Goal: Information Seeking & Learning: Learn about a topic

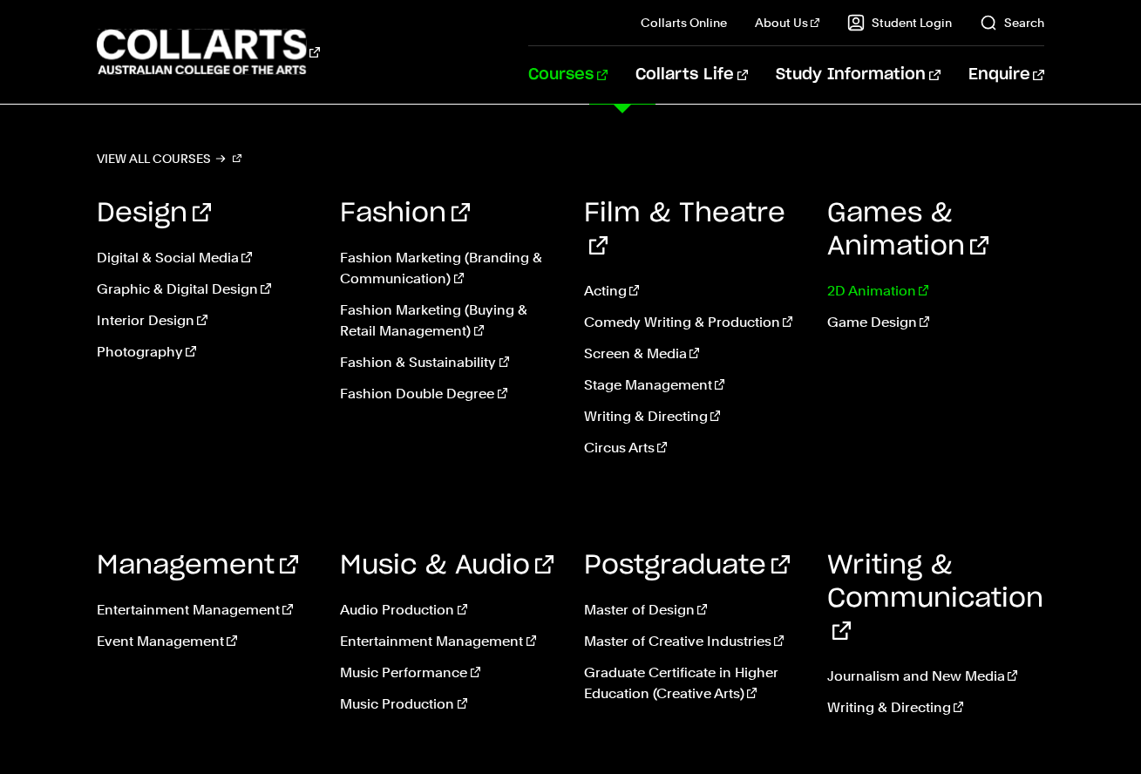
click at [855, 298] on link "2D Animation" at bounding box center [936, 291] width 217 height 21
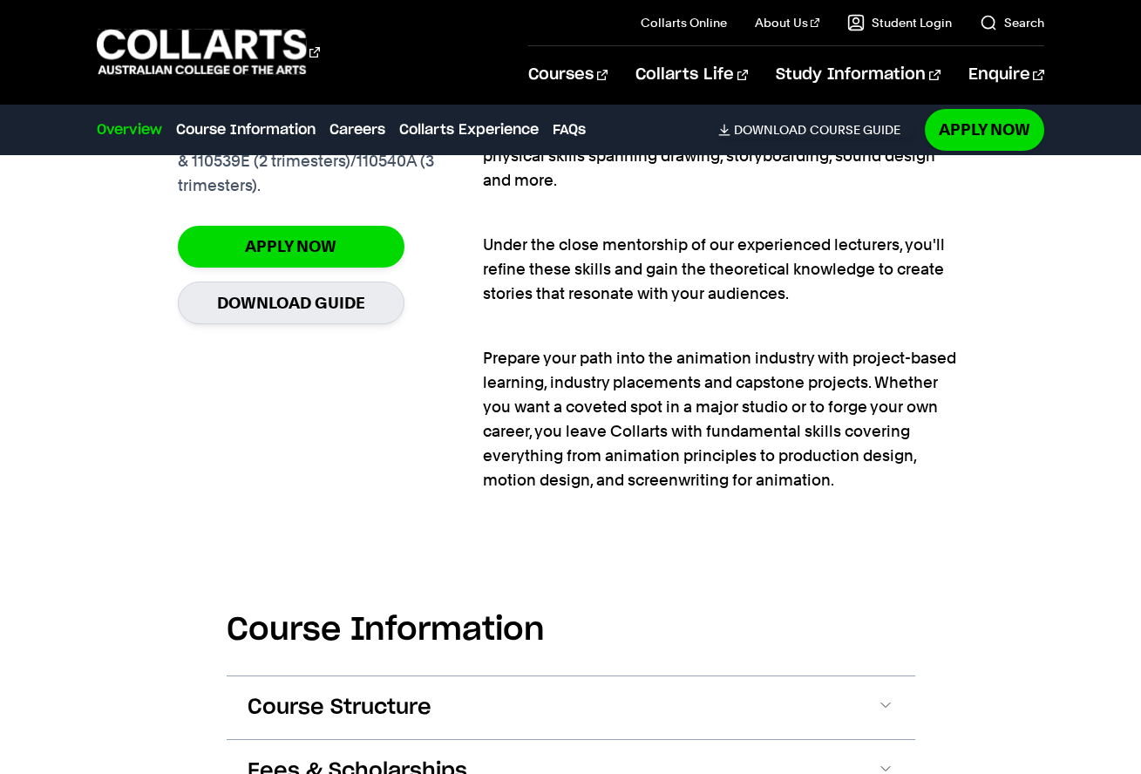
scroll to position [1582, 0]
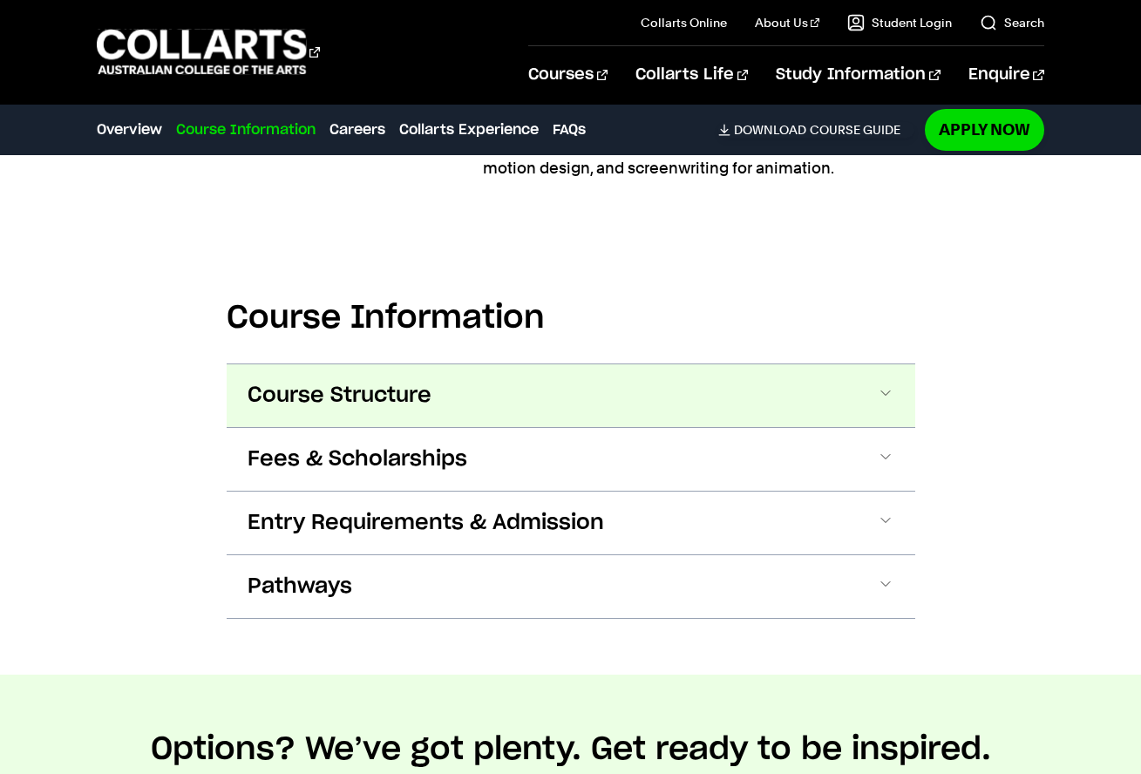
click at [667, 396] on button "Course Structure" at bounding box center [571, 395] width 689 height 63
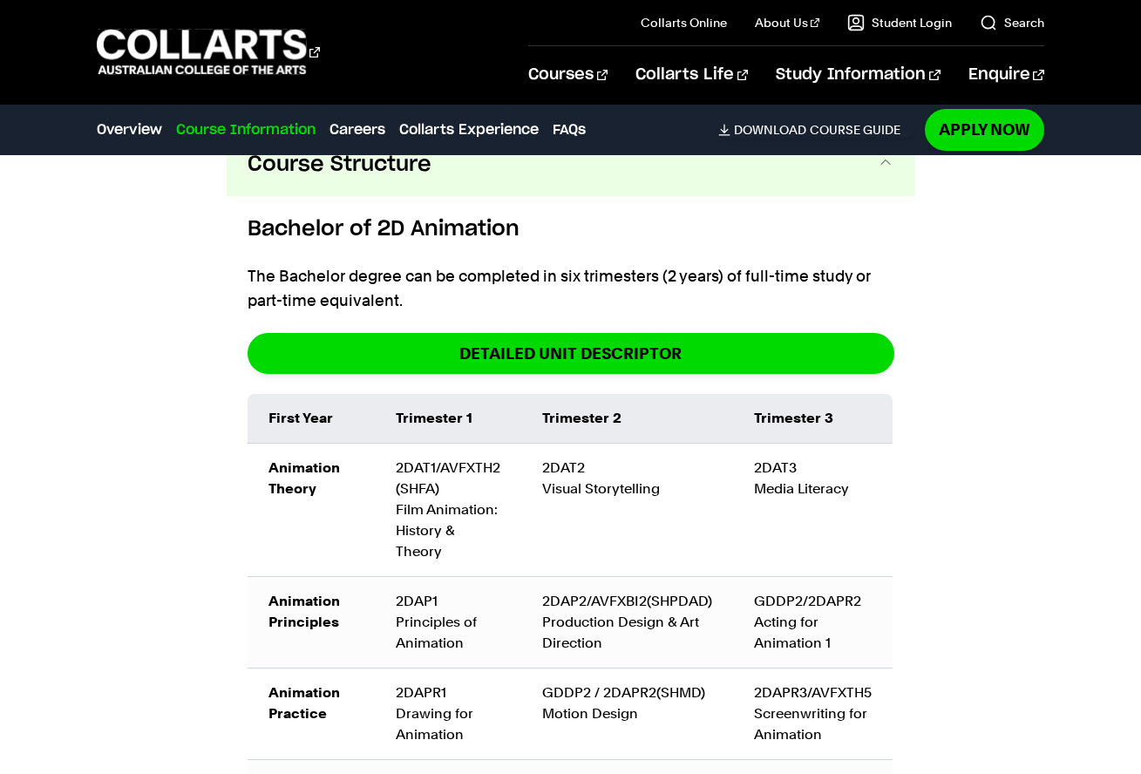
scroll to position [1841, 0]
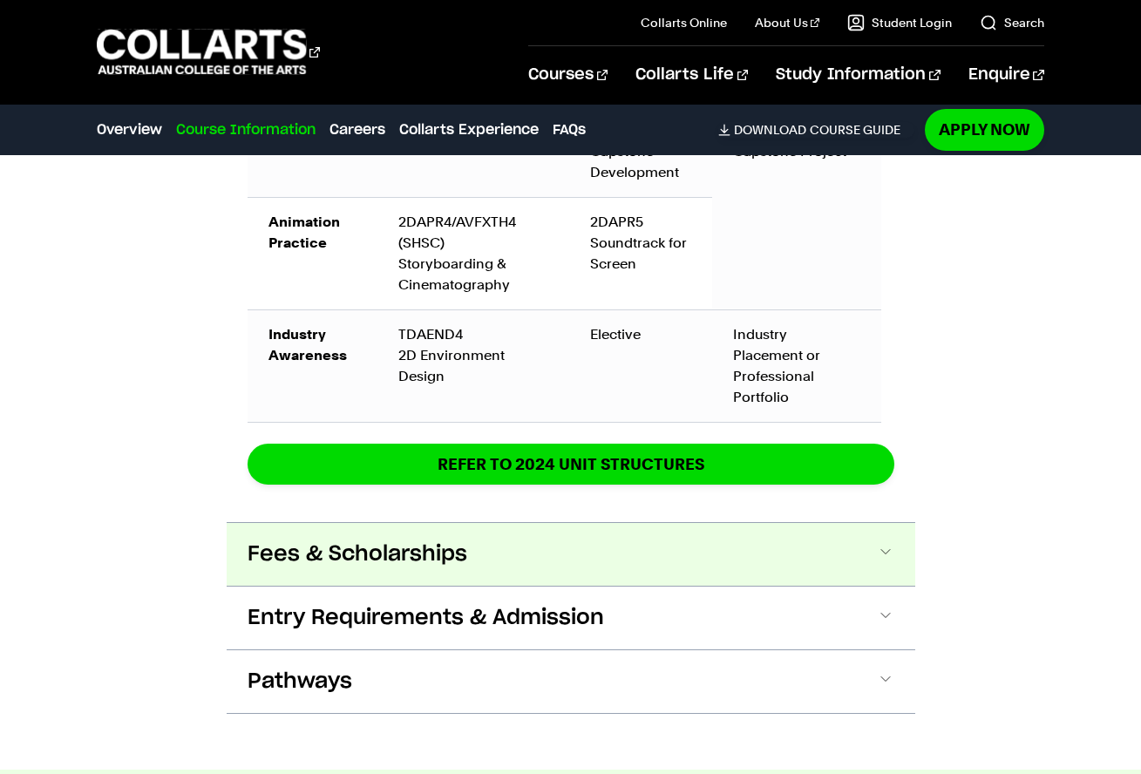
click at [868, 569] on button "Fees & Scholarships" at bounding box center [571, 554] width 689 height 63
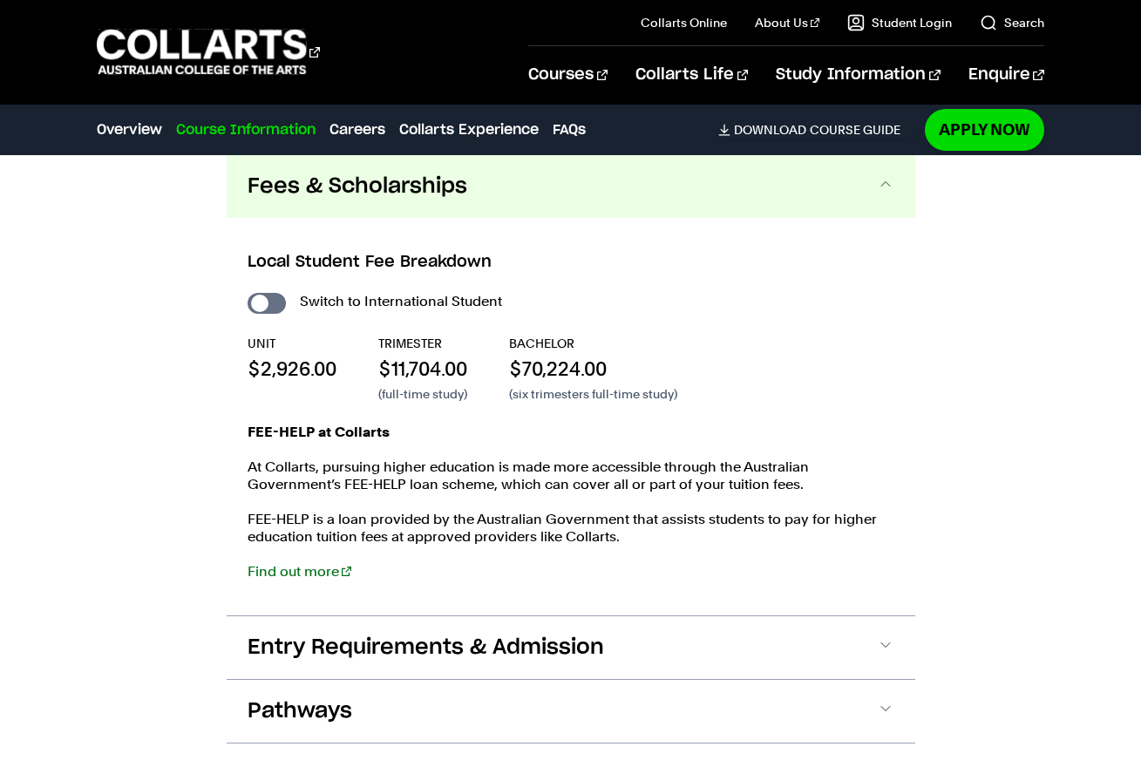
scroll to position [3254, 0]
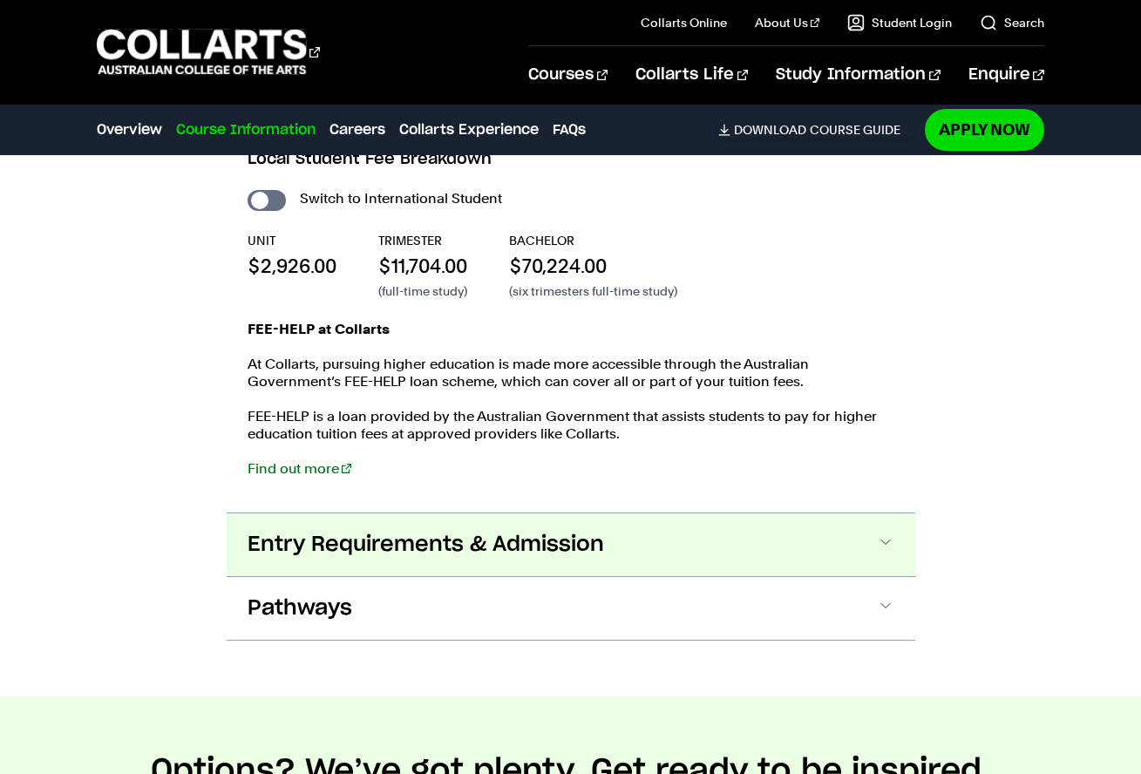
click at [568, 542] on span "Entry Requirements & Admission" at bounding box center [426, 545] width 357 height 28
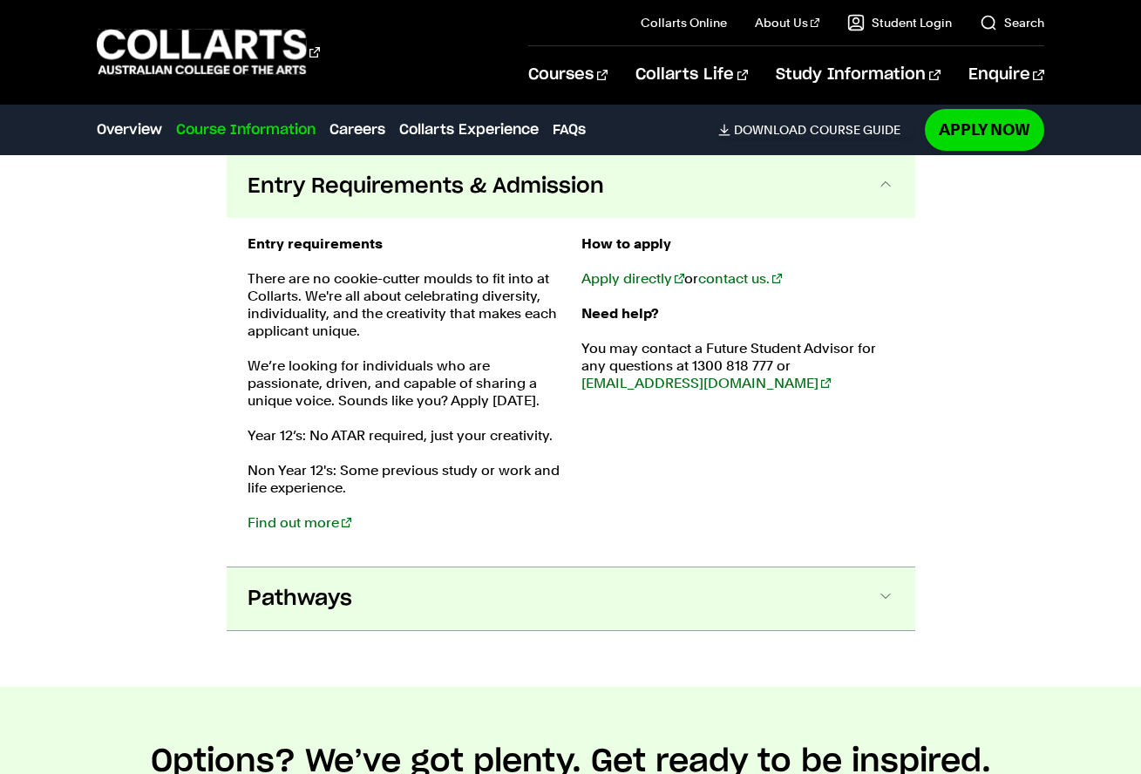
click at [570, 590] on button "Pathways" at bounding box center [571, 599] width 689 height 63
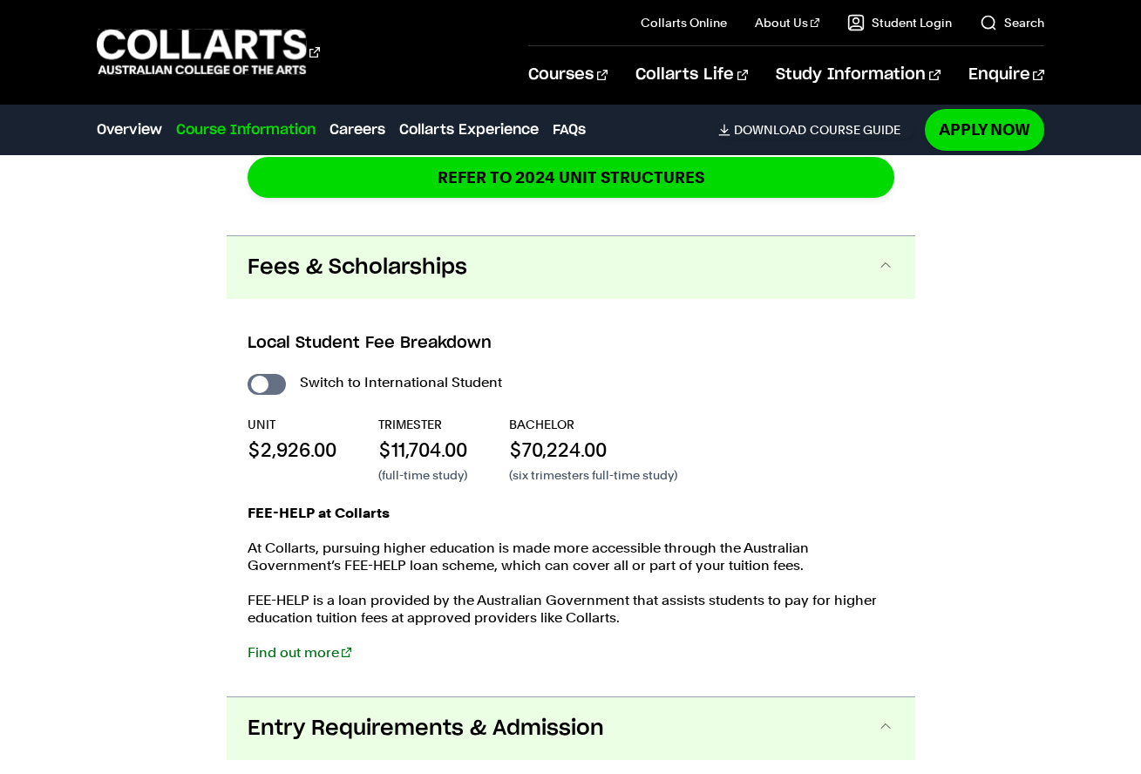
scroll to position [3101, 0]
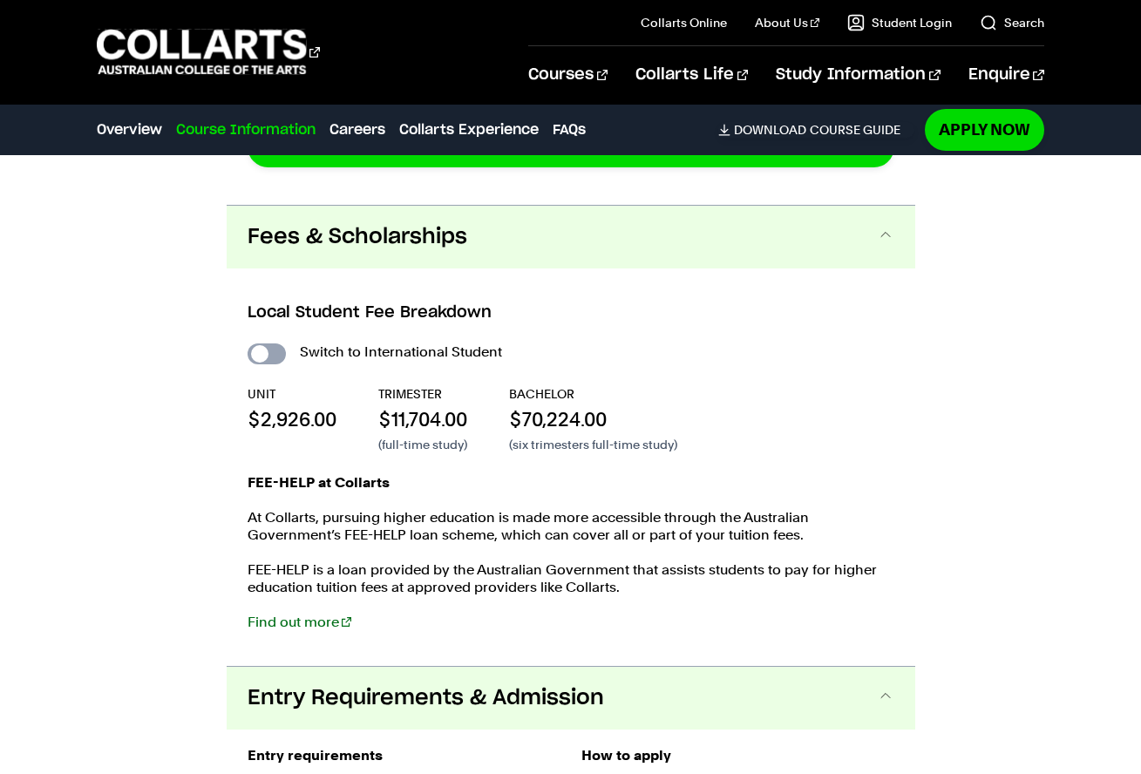
click at [262, 351] on input "International Student" at bounding box center [267, 354] width 38 height 21
checkbox input "true"
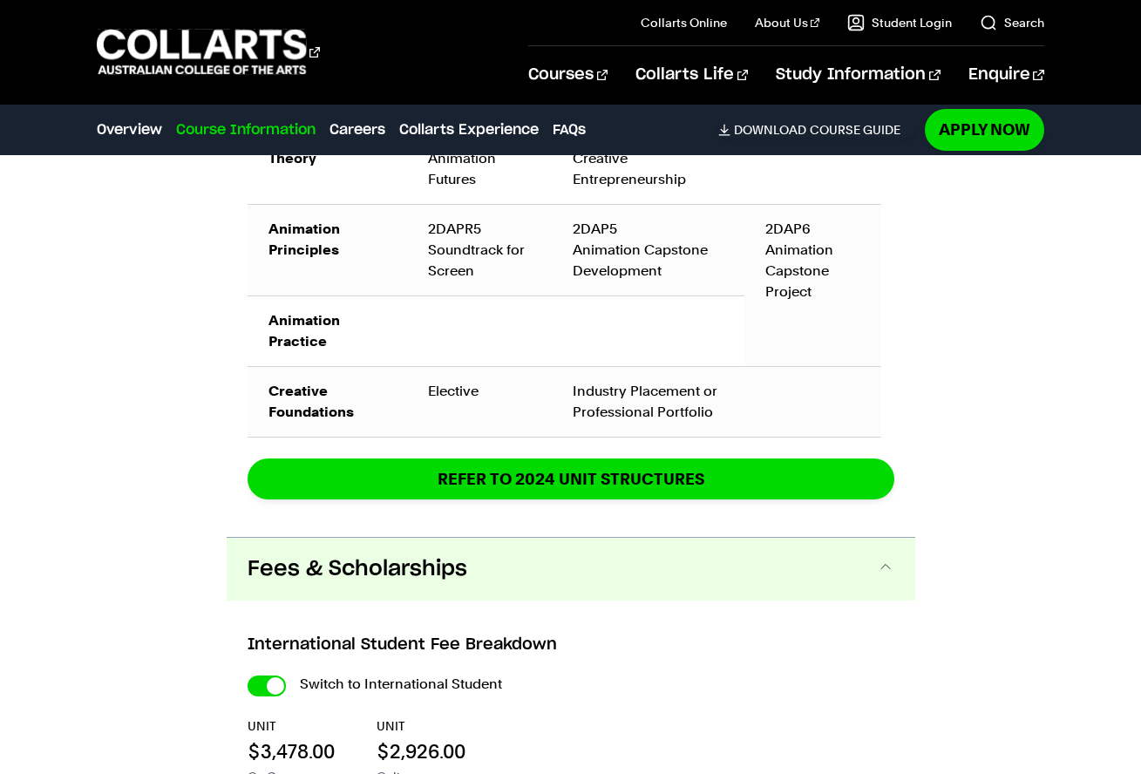
scroll to position [3246, 0]
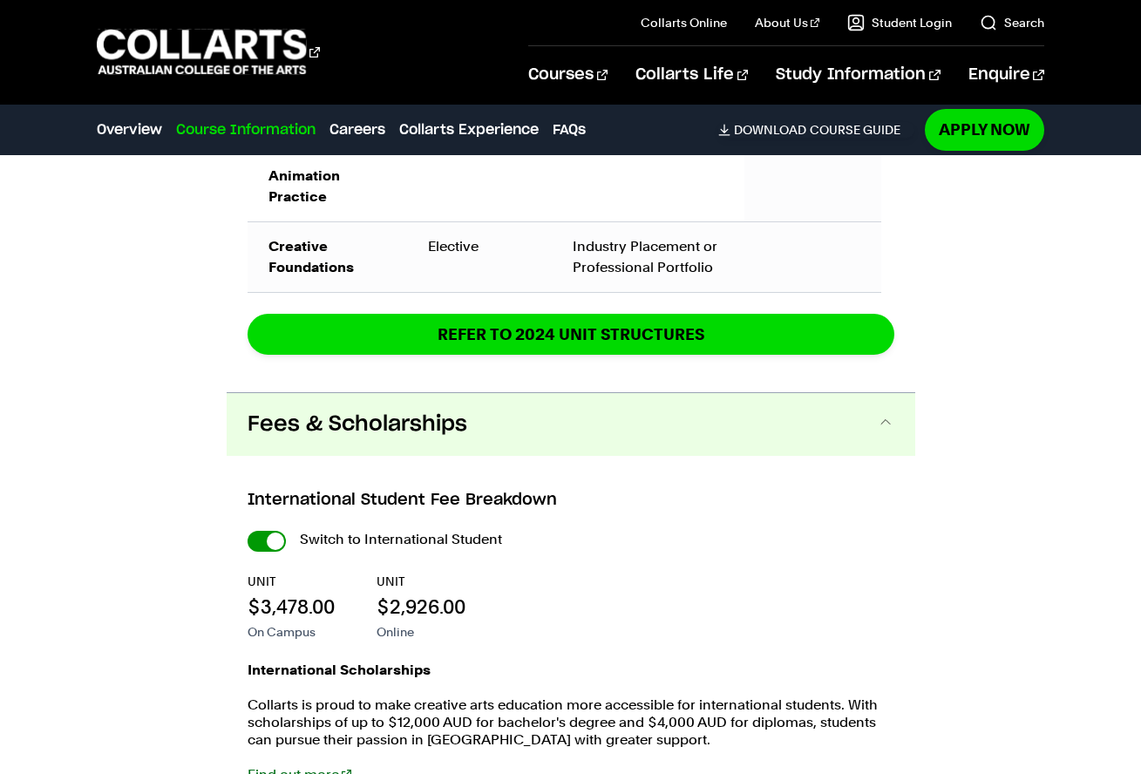
click at [264, 552] on input "International Student" at bounding box center [267, 541] width 38 height 21
checkbox input "false"
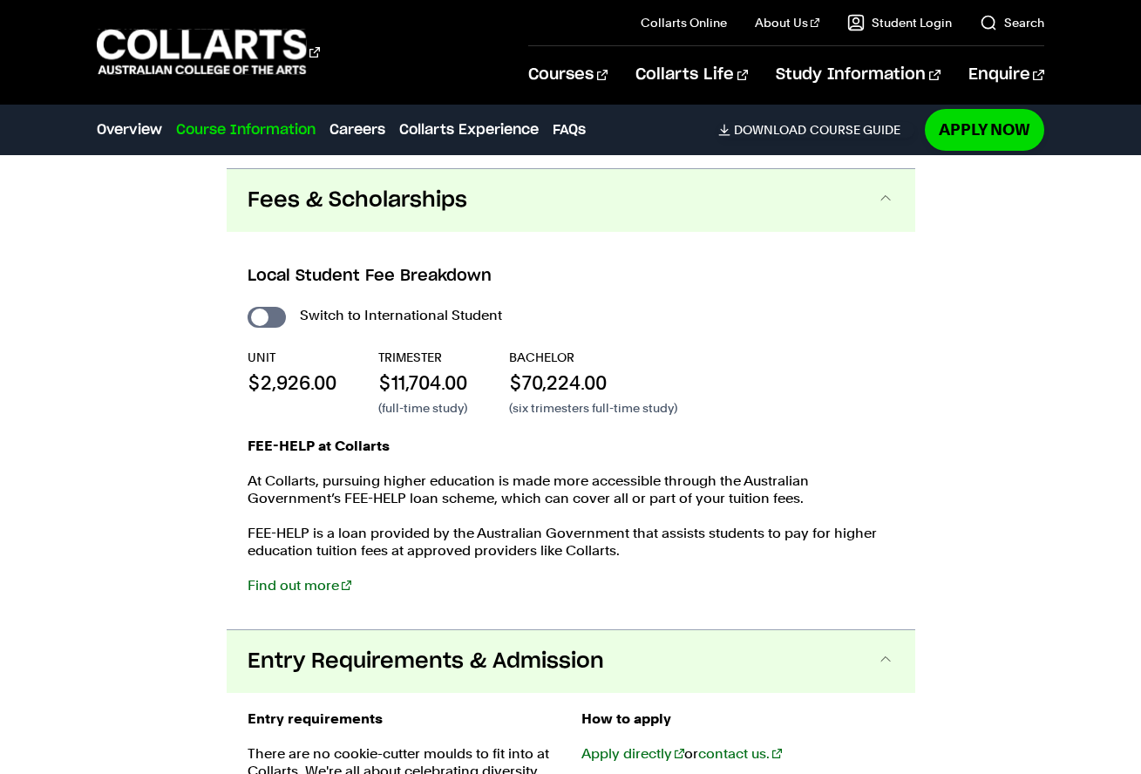
scroll to position [3168, 0]
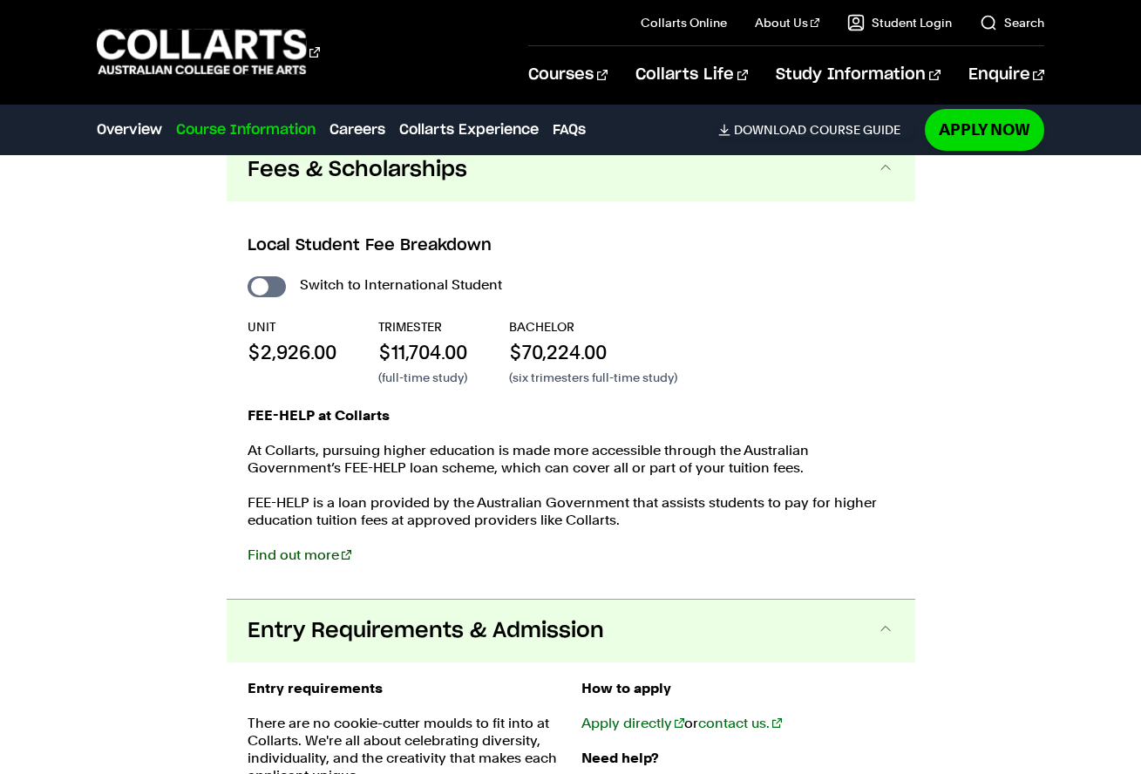
click at [283, 551] on link "Find out more" at bounding box center [300, 555] width 104 height 17
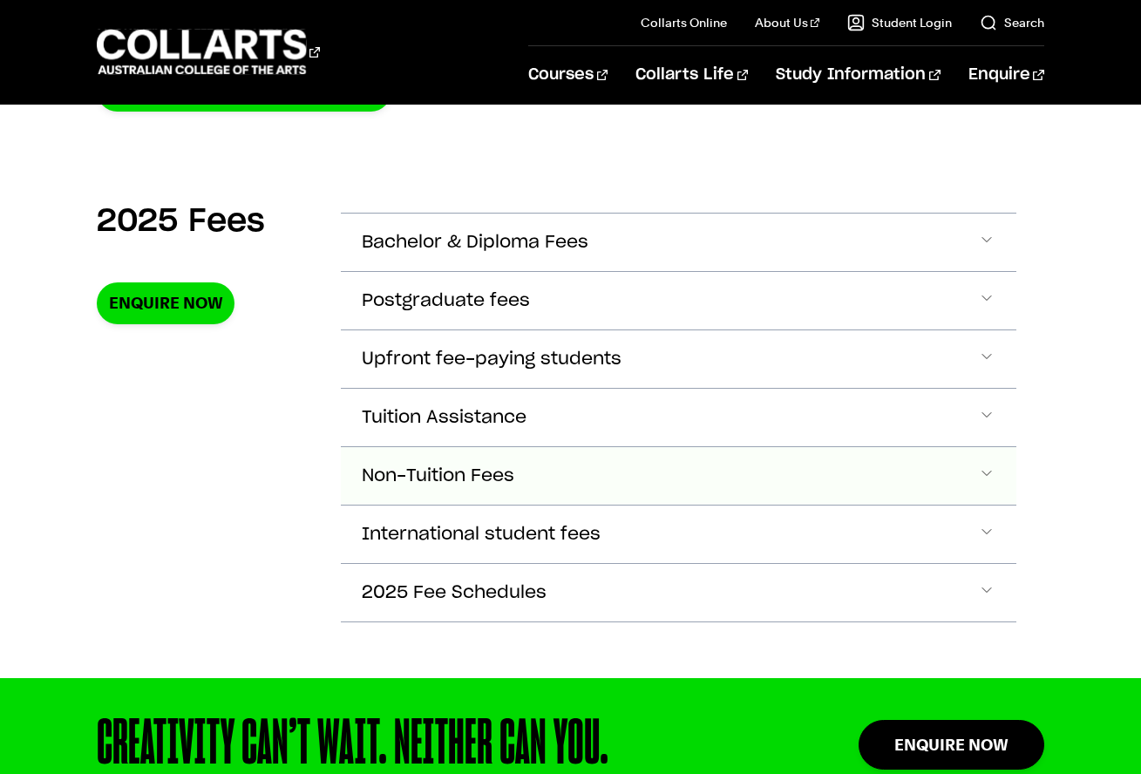
scroll to position [223, 0]
